Goal: Check status: Check status

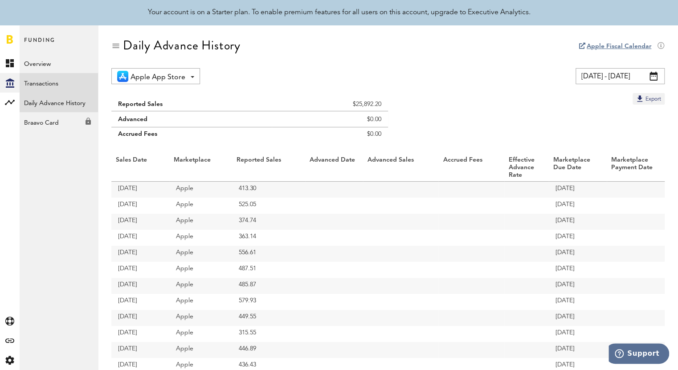
click at [34, 84] on link "Transactions" at bounding box center [59, 83] width 78 height 20
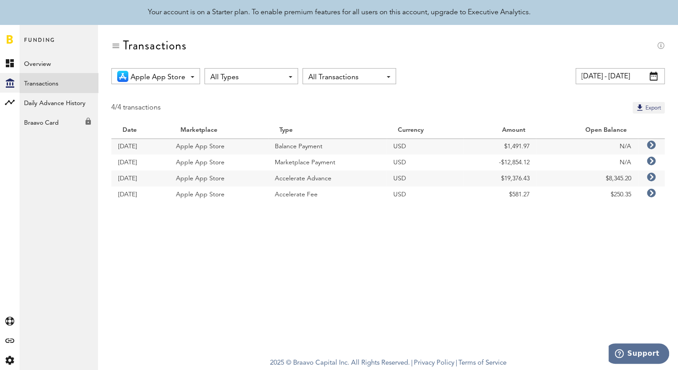
click at [652, 75] on span at bounding box center [653, 76] width 8 height 9
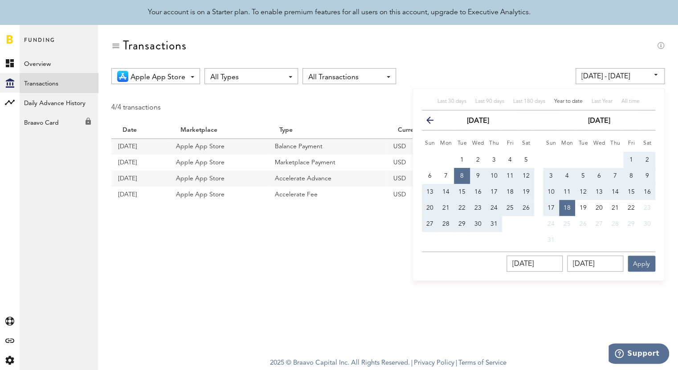
click at [559, 101] on span "Year to date" at bounding box center [568, 101] width 28 height 5
type input "[DATE] - [DATE]"
type input "[DATE]"
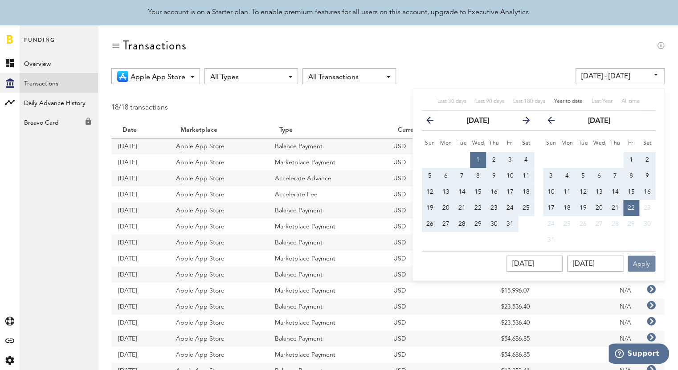
click at [644, 266] on button "Apply" at bounding box center [641, 264] width 28 height 16
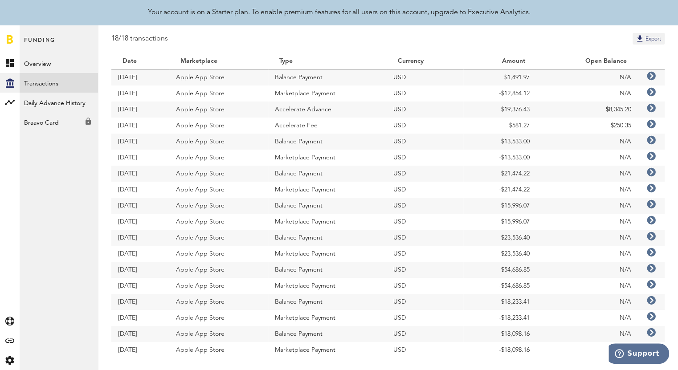
scroll to position [66, 0]
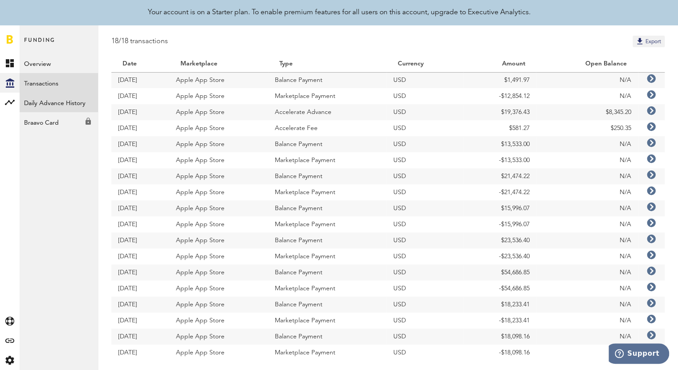
click at [48, 104] on link "Daily Advance History" at bounding box center [59, 103] width 78 height 20
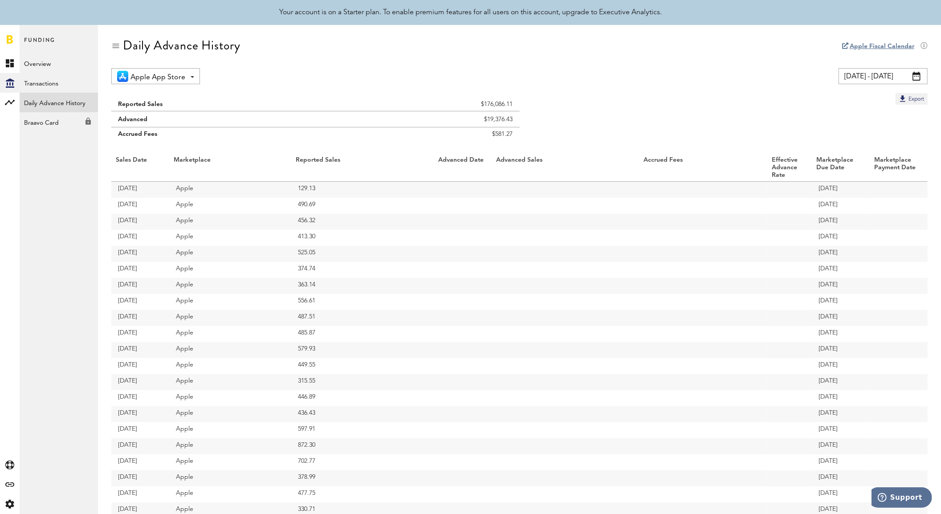
click at [677, 77] on span at bounding box center [916, 76] width 8 height 9
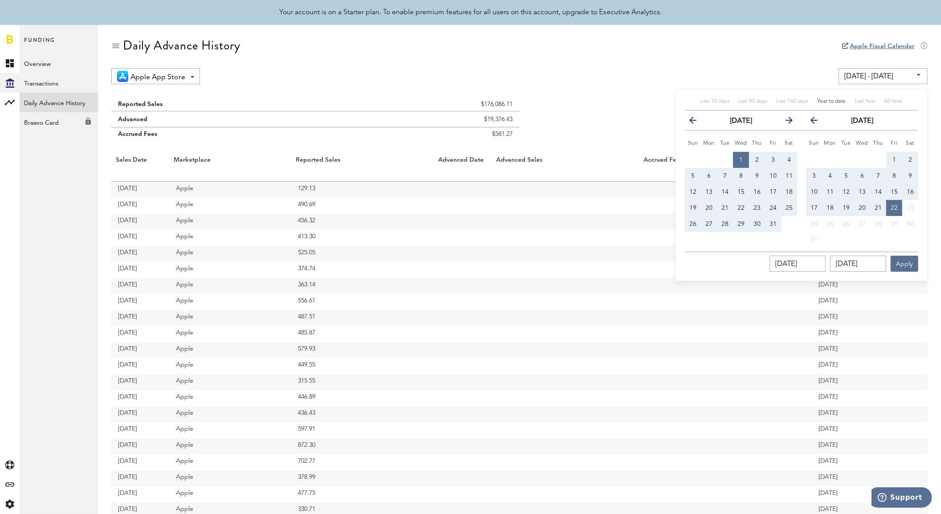
click at [677, 158] on button "1" at bounding box center [741, 160] width 16 height 16
type input "[DATE] - [DATE]"
type input "[DATE]"
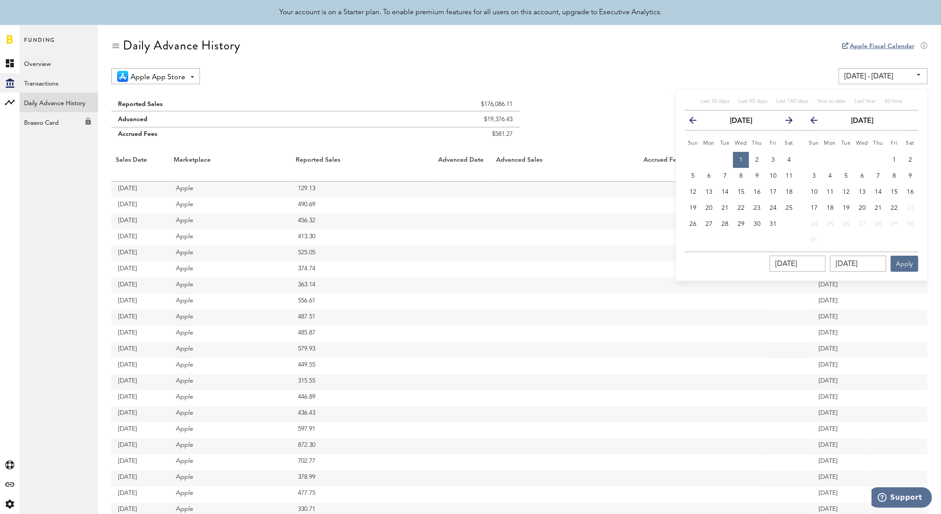
click at [677, 122] on icon "button" at bounding box center [817, 122] width 0 height 0
click at [677, 221] on span "30" at bounding box center [829, 224] width 7 height 6
type input "[DATE] - [DATE]"
type input "[DATE]"
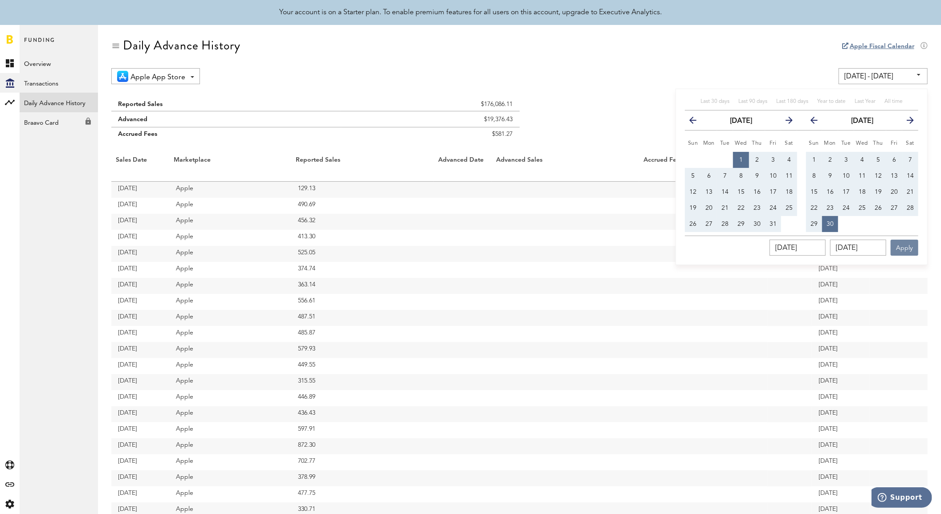
click at [677, 248] on button "Apply" at bounding box center [904, 248] width 28 height 16
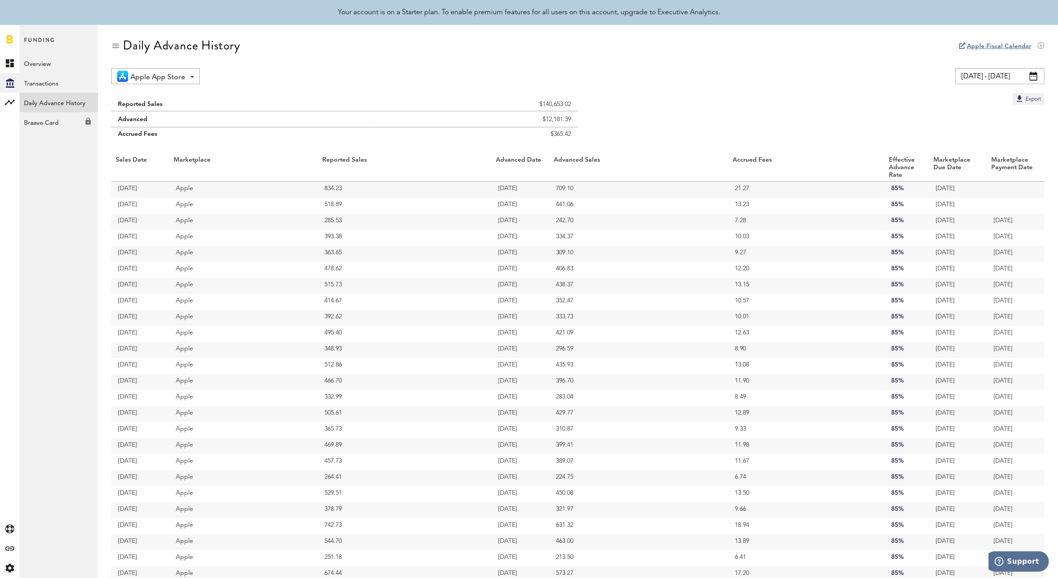
click at [677, 78] on span at bounding box center [1034, 76] width 8 height 9
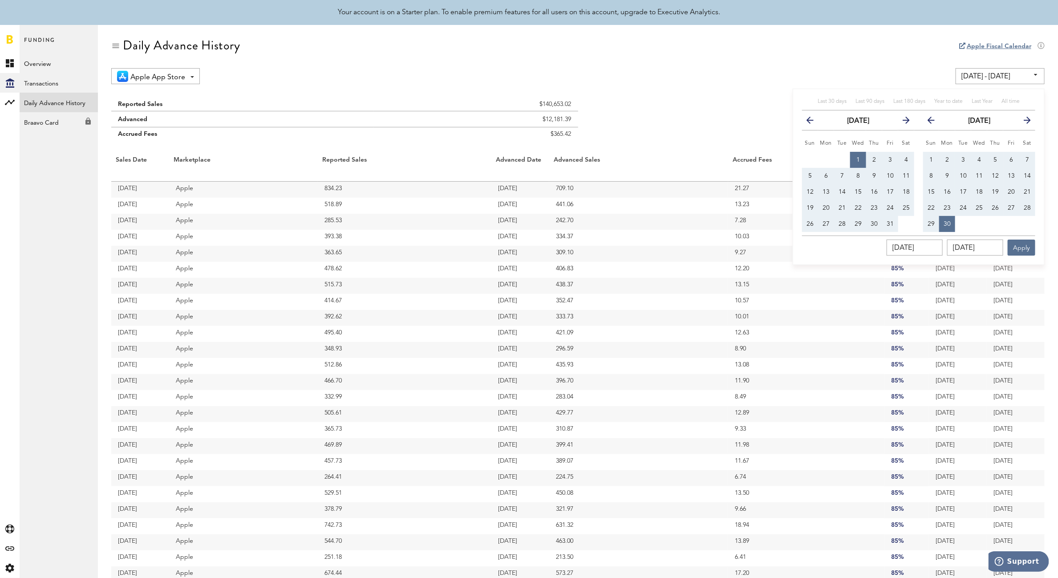
click at [677, 122] on icon "button" at bounding box center [903, 122] width 0 height 0
click at [677, 118] on th "next" at bounding box center [906, 120] width 16 height 20
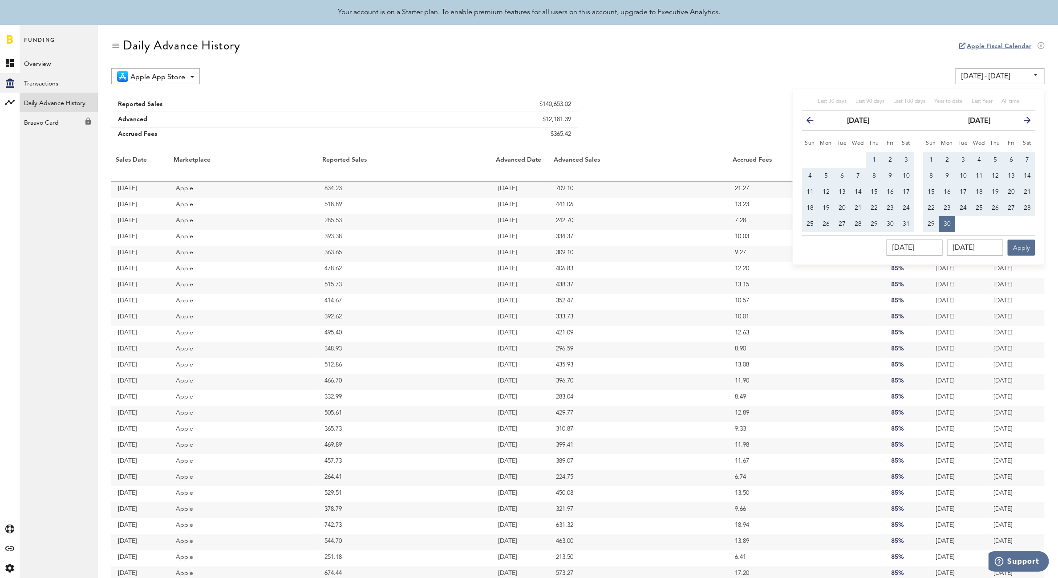
click at [677, 122] on icon "button" at bounding box center [1024, 122] width 0 height 0
click at [677, 122] on icon "button" at bounding box center [903, 122] width 0 height 0
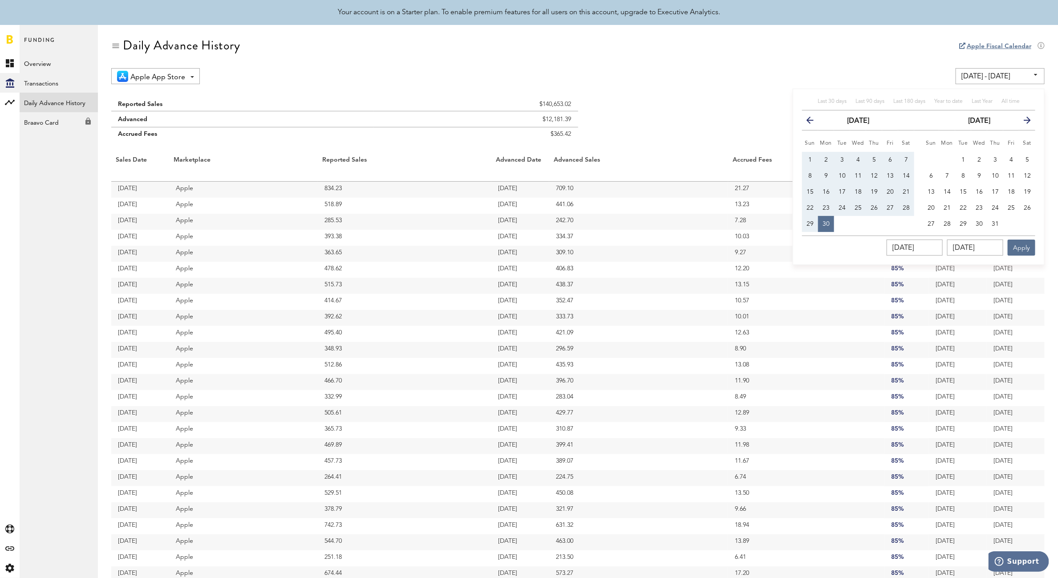
click at [677, 158] on span "1" at bounding box center [810, 160] width 4 height 6
type input "[DATE] - [DATE]"
type input "[DATE]"
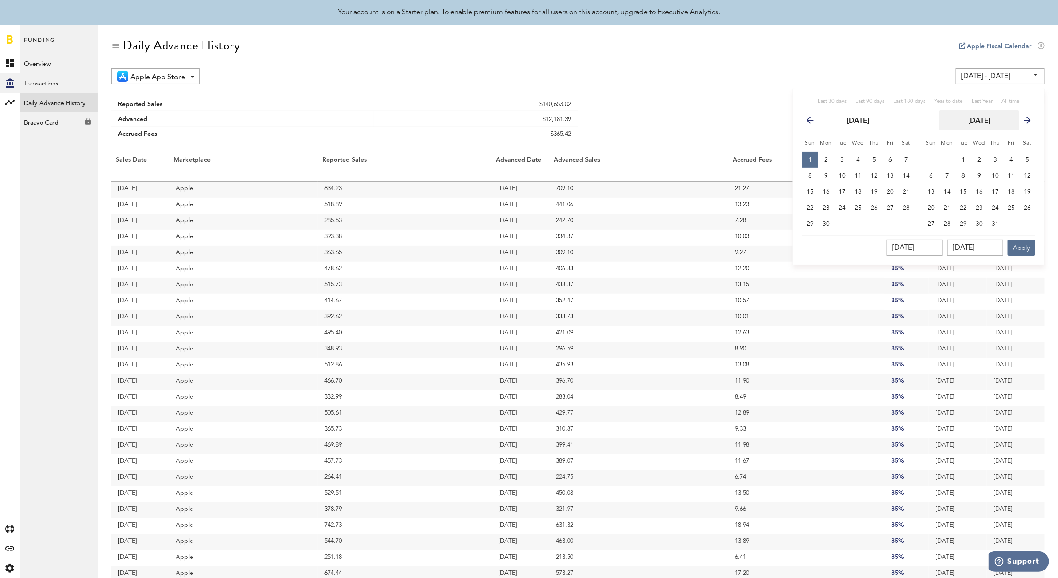
click at [677, 122] on strong "[DATE]" at bounding box center [979, 121] width 22 height 7
click at [677, 194] on span "July" at bounding box center [939, 194] width 12 height 7
click at [677, 158] on span "1" at bounding box center [964, 160] width 4 height 6
type input "[DATE] - [DATE]"
type input "[DATE]"
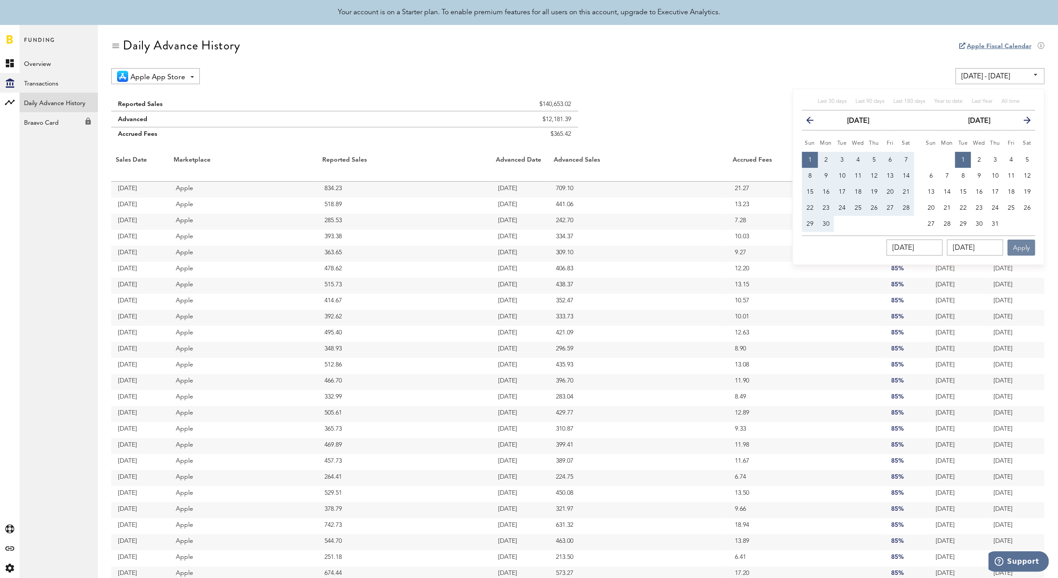
click at [677, 247] on button "Apply" at bounding box center [1022, 248] width 28 height 16
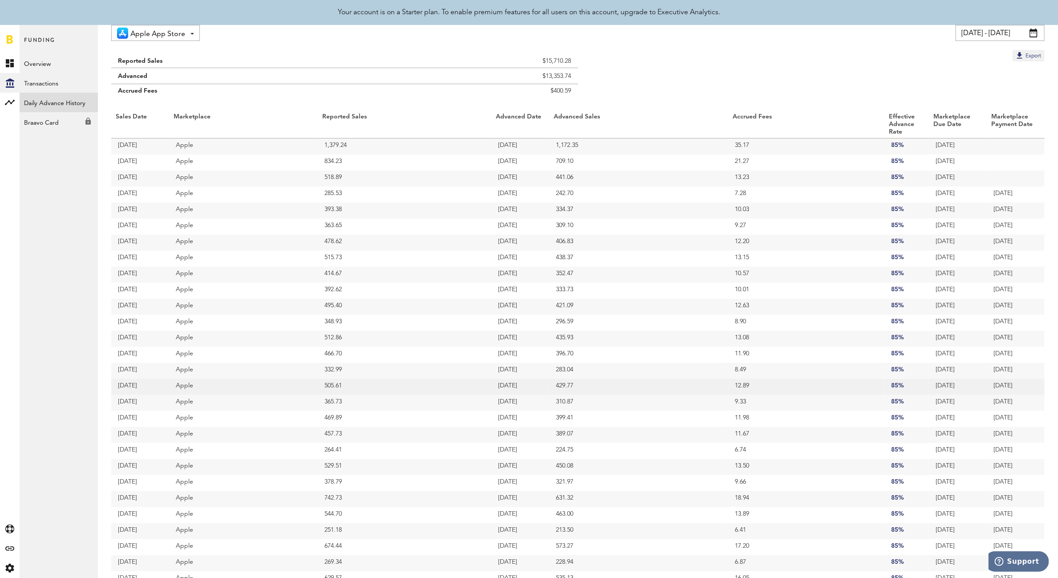
scroll to position [11, 0]
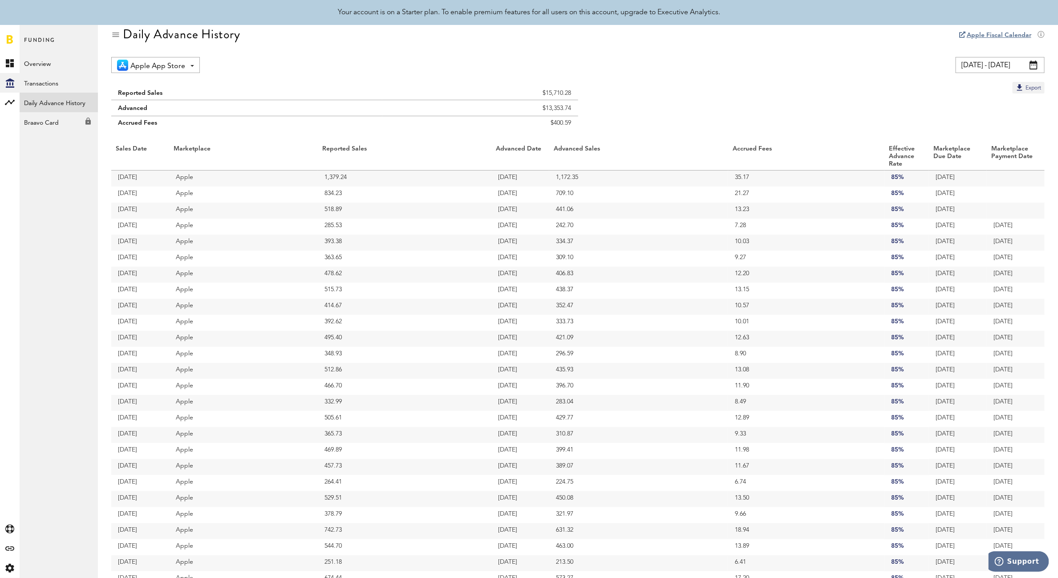
click at [677, 63] on span at bounding box center [1034, 65] width 8 height 9
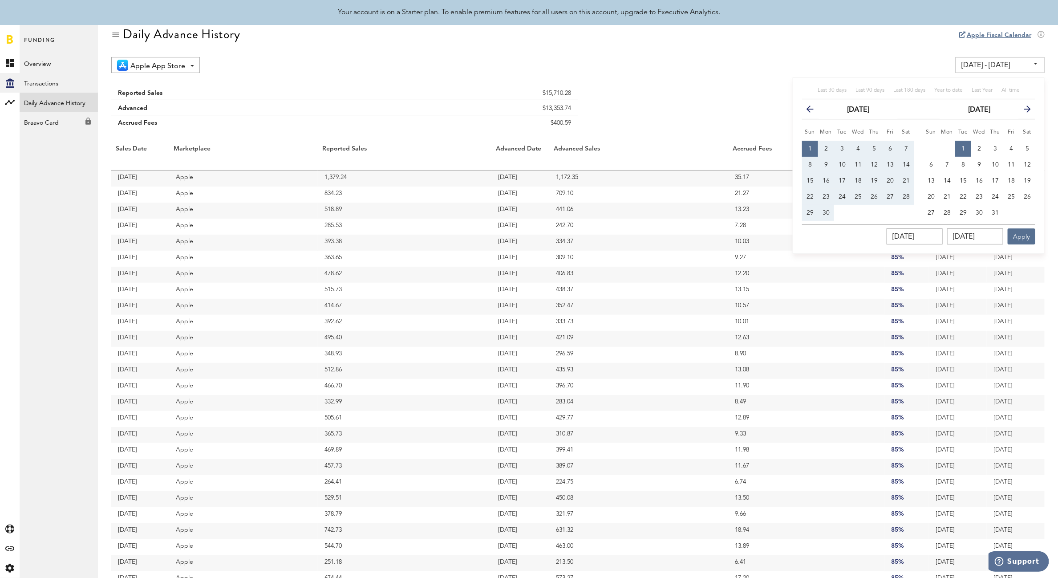
click at [677, 111] on icon "button" at bounding box center [814, 111] width 0 height 0
click at [677, 212] on span "31" at bounding box center [906, 213] width 7 height 6
type input "[DATE] - [DATE]"
type input "[DATE]"
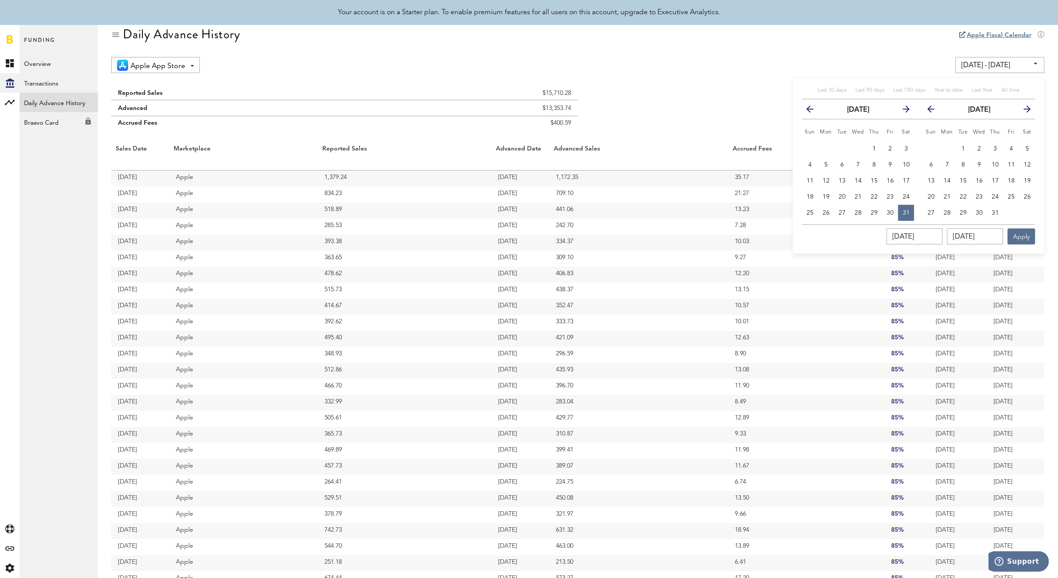
click at [677, 111] on icon "button" at bounding box center [935, 111] width 0 height 0
click at [677, 212] on span "30" at bounding box center [947, 213] width 7 height 6
type input "[DATE] - [DATE]"
type input "[DATE]"
click at [677, 236] on input "[DATE]" at bounding box center [915, 236] width 56 height 16
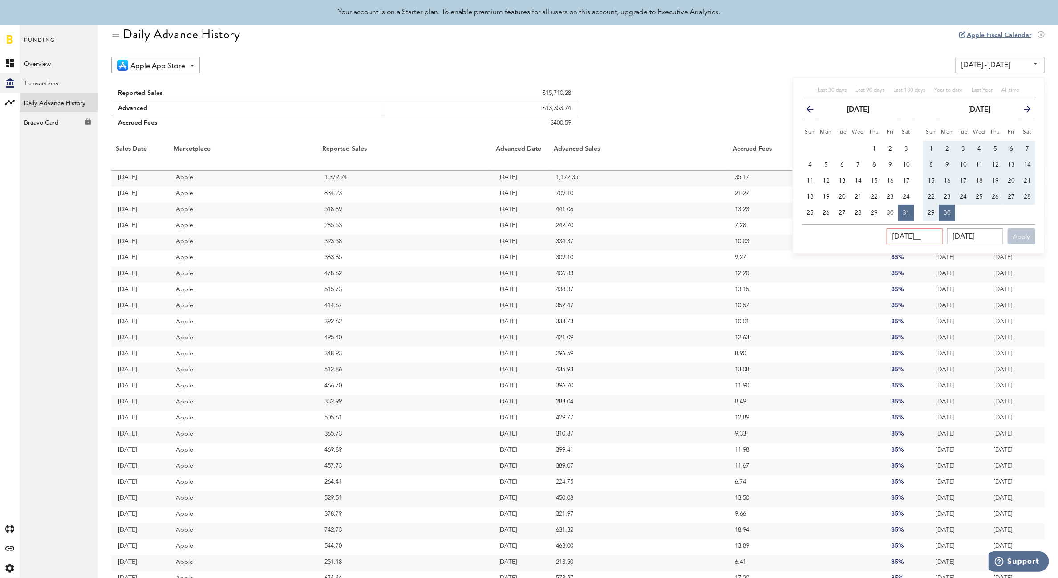
type input "06/01/225_"
type input "[DATE] - [DATE]"
type input "[DATE]"
click at [677, 240] on button "Apply" at bounding box center [1022, 236] width 28 height 16
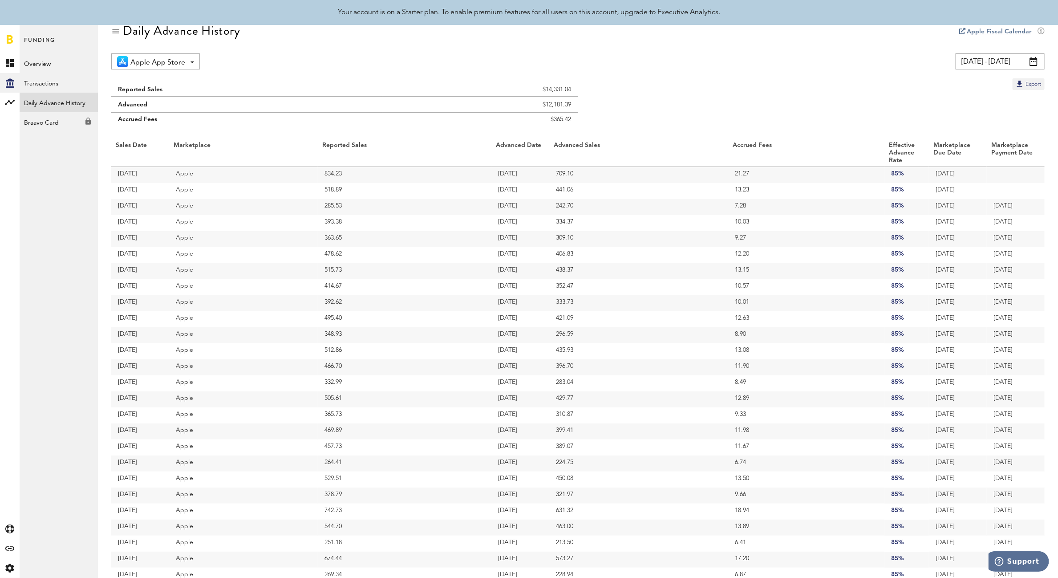
scroll to position [14, 0]
click at [677, 63] on span at bounding box center [1034, 62] width 8 height 9
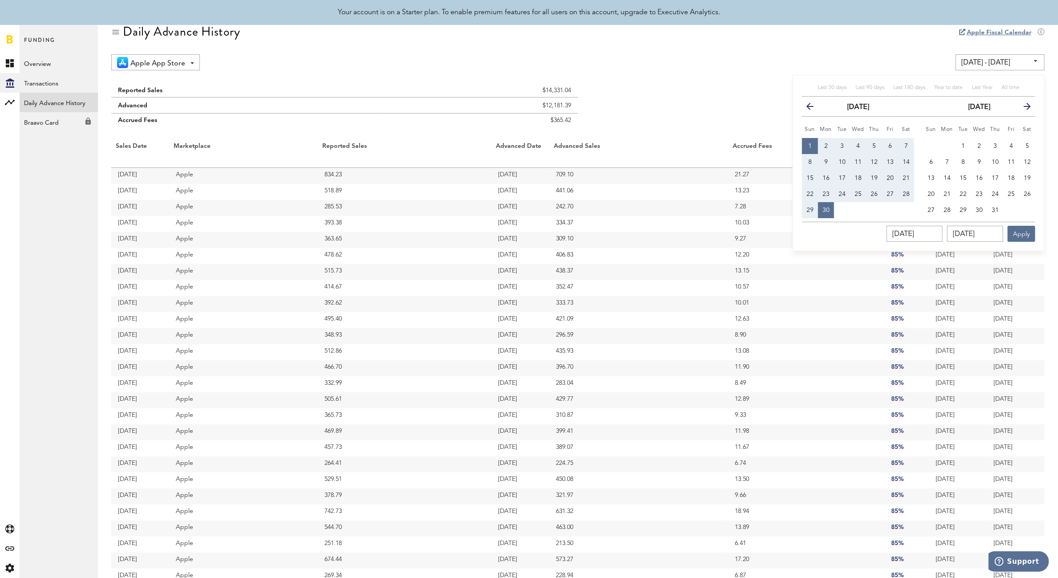
click at [677, 108] on icon "button" at bounding box center [814, 108] width 0 height 0
click at [677, 145] on span "1" at bounding box center [875, 146] width 4 height 6
type input "[DATE] - [DATE]"
type input "[DATE]"
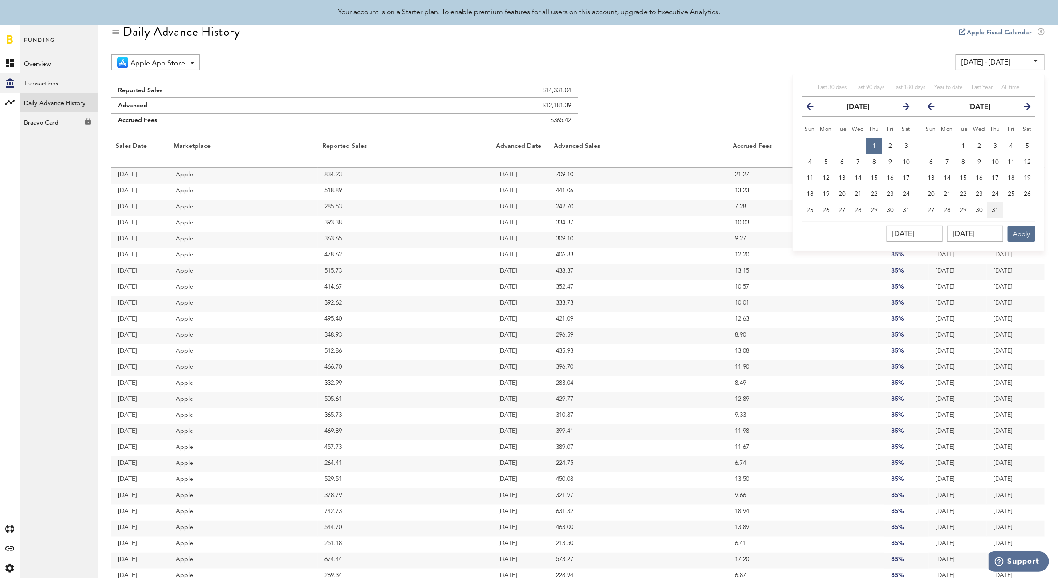
click at [677, 209] on button "31" at bounding box center [995, 210] width 16 height 16
type input "[DATE] - [DATE]"
type input "[DATE]"
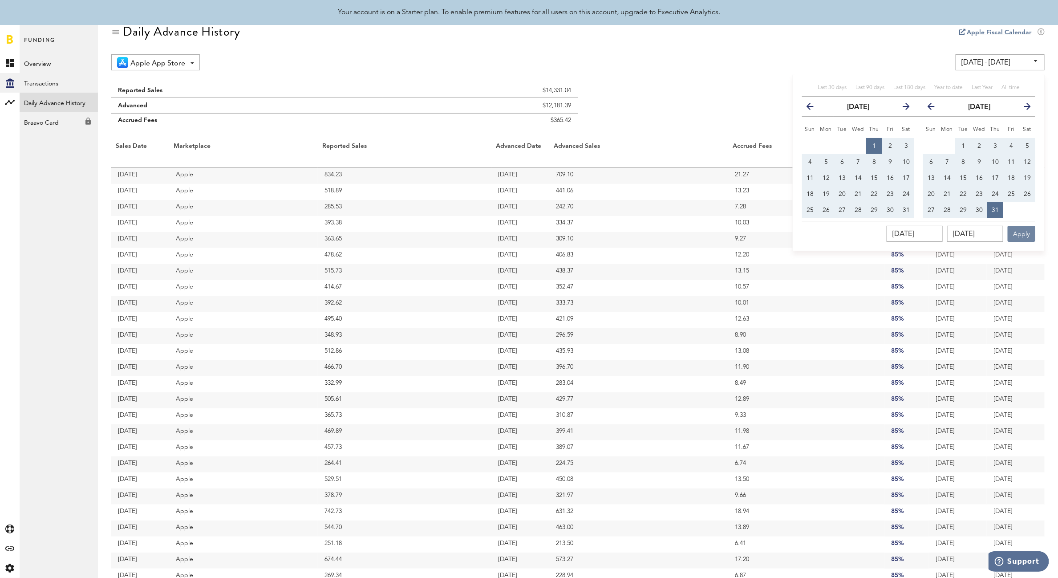
click at [677, 236] on button "Apply" at bounding box center [1022, 234] width 28 height 16
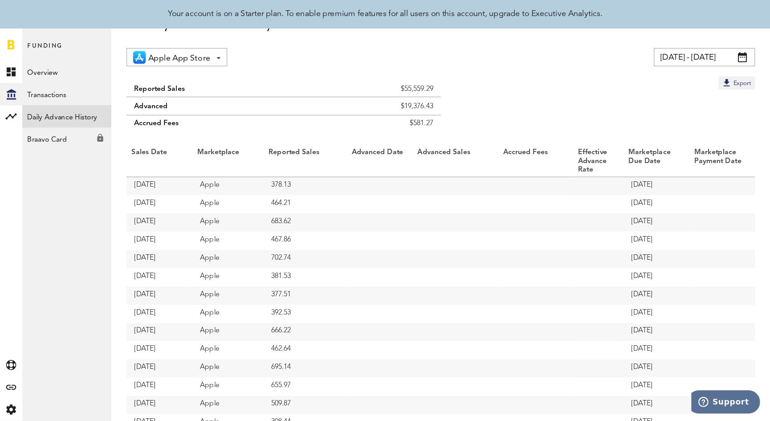
scroll to position [26, 0]
